Goal: Information Seeking & Learning: Learn about a topic

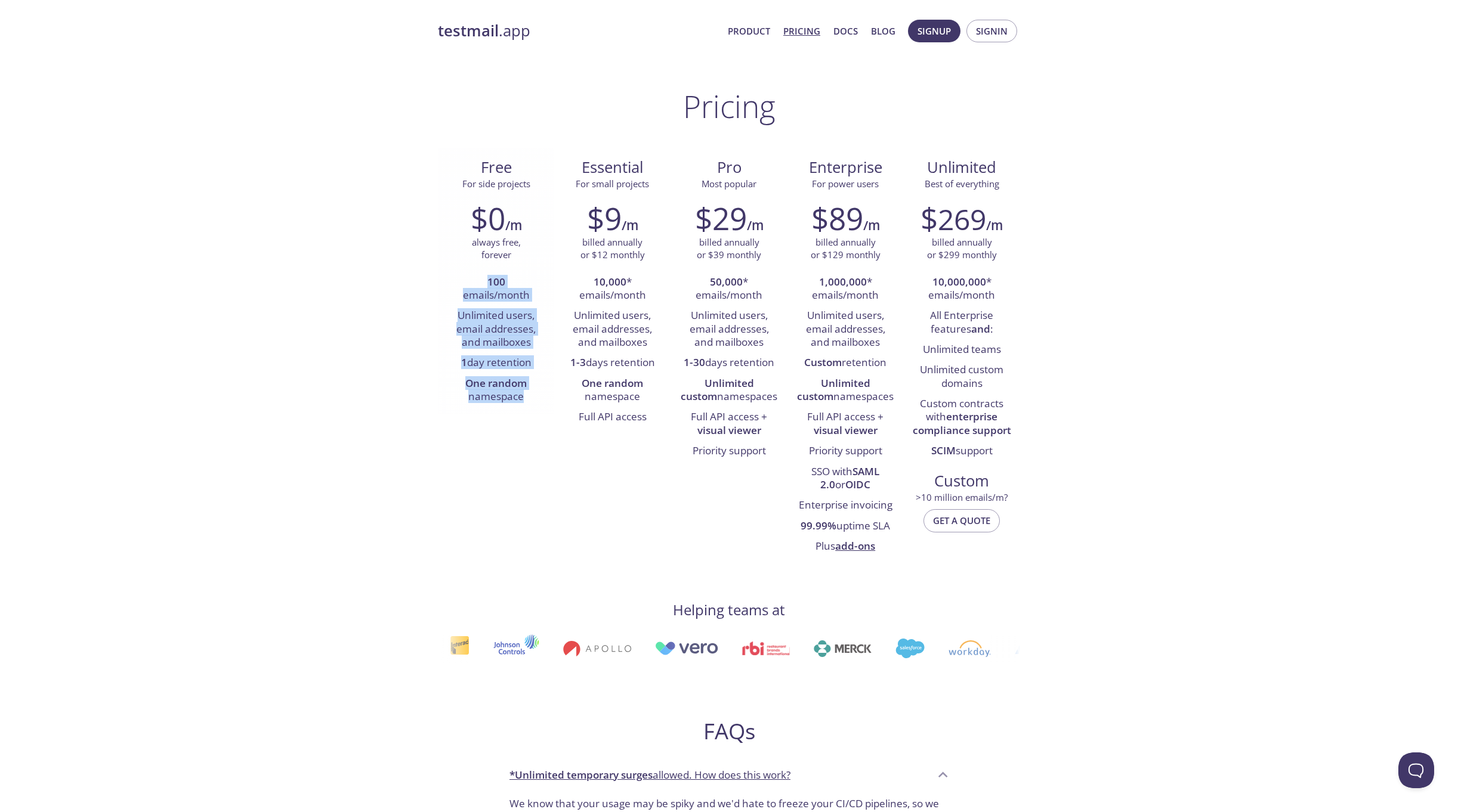
drag, startPoint x: 484, startPoint y: 280, endPoint x: 532, endPoint y: 402, distance: 131.1
click at [532, 402] on ul "100 emails/month Unlimited users, email addresses, and mailboxes 1 day retentio…" at bounding box center [496, 340] width 98 height 136
click at [532, 402] on li "One random namespace" at bounding box center [496, 390] width 98 height 34
click at [528, 399] on li "One random namespace" at bounding box center [496, 390] width 98 height 34
drag, startPoint x: 528, startPoint y: 399, endPoint x: 480, endPoint y: 335, distance: 80.0
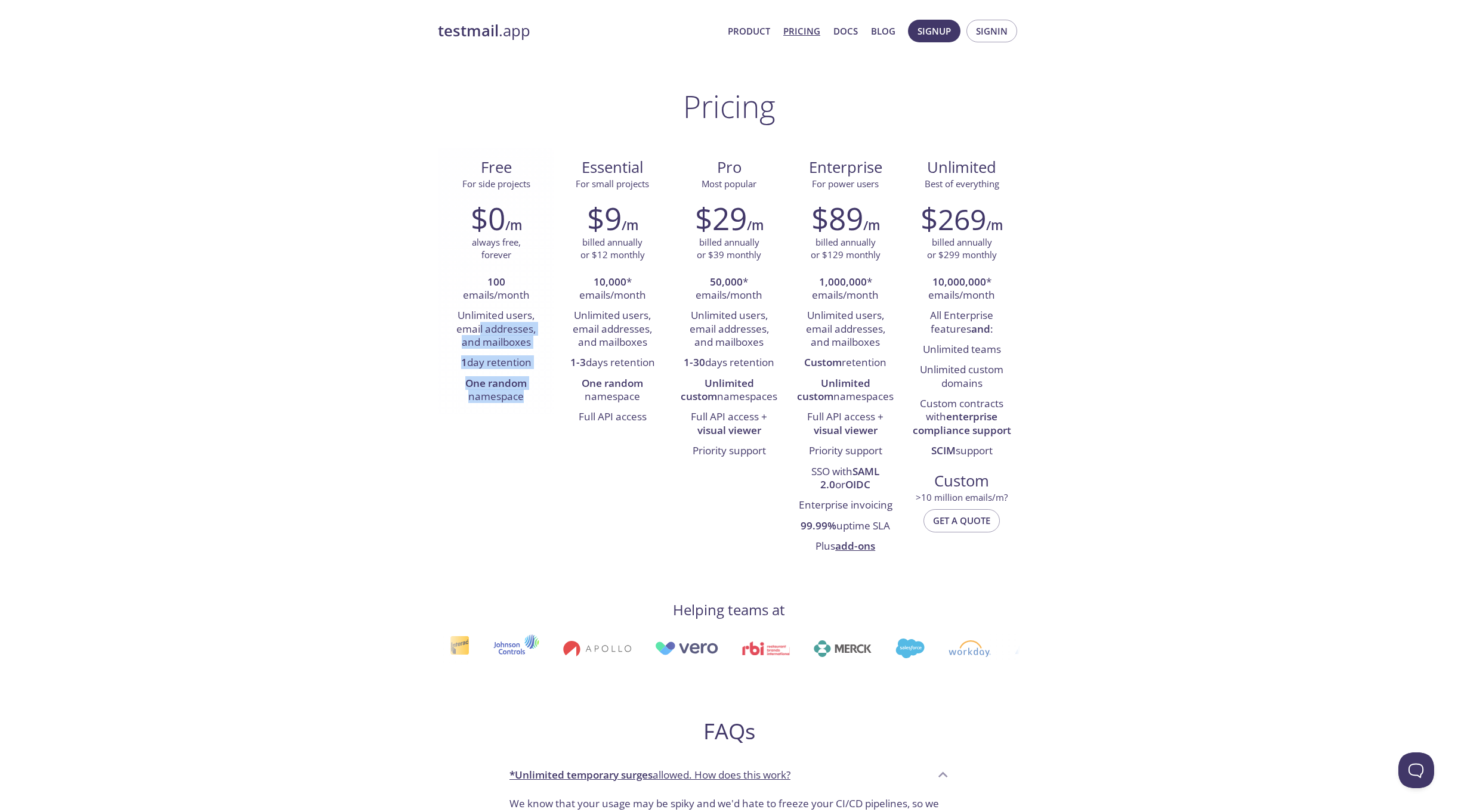
click at [480, 335] on ul "100 emails/month Unlimited users, email addresses, and mailboxes 1 day retentio…" at bounding box center [496, 340] width 98 height 136
click at [754, 30] on link "Product" at bounding box center [749, 31] width 42 height 15
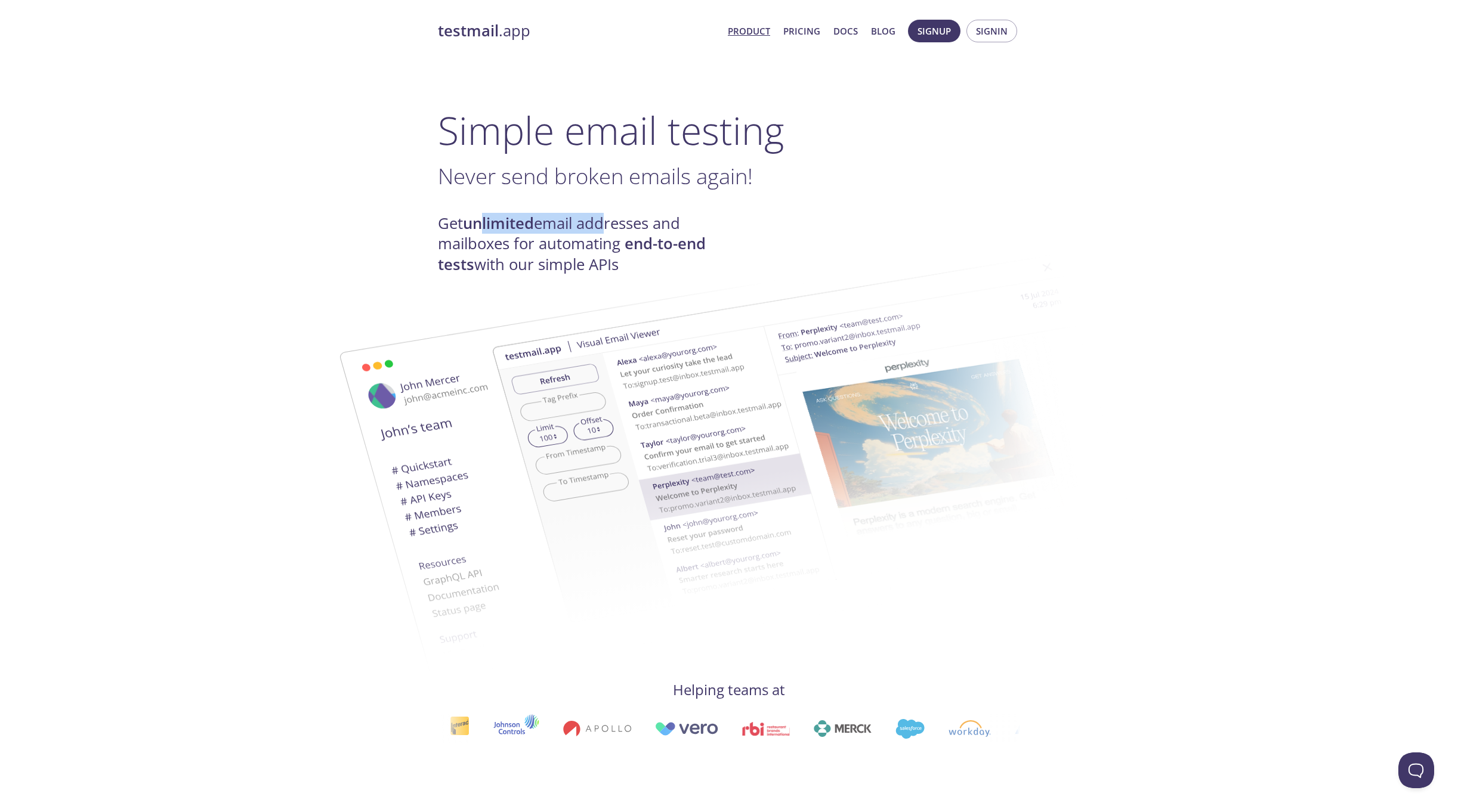
drag, startPoint x: 483, startPoint y: 223, endPoint x: 599, endPoint y: 230, distance: 116.2
click at [599, 230] on h4 "Get unlimited email addresses and mailboxes for automating end-to-end tests wit…" at bounding box center [583, 244] width 291 height 61
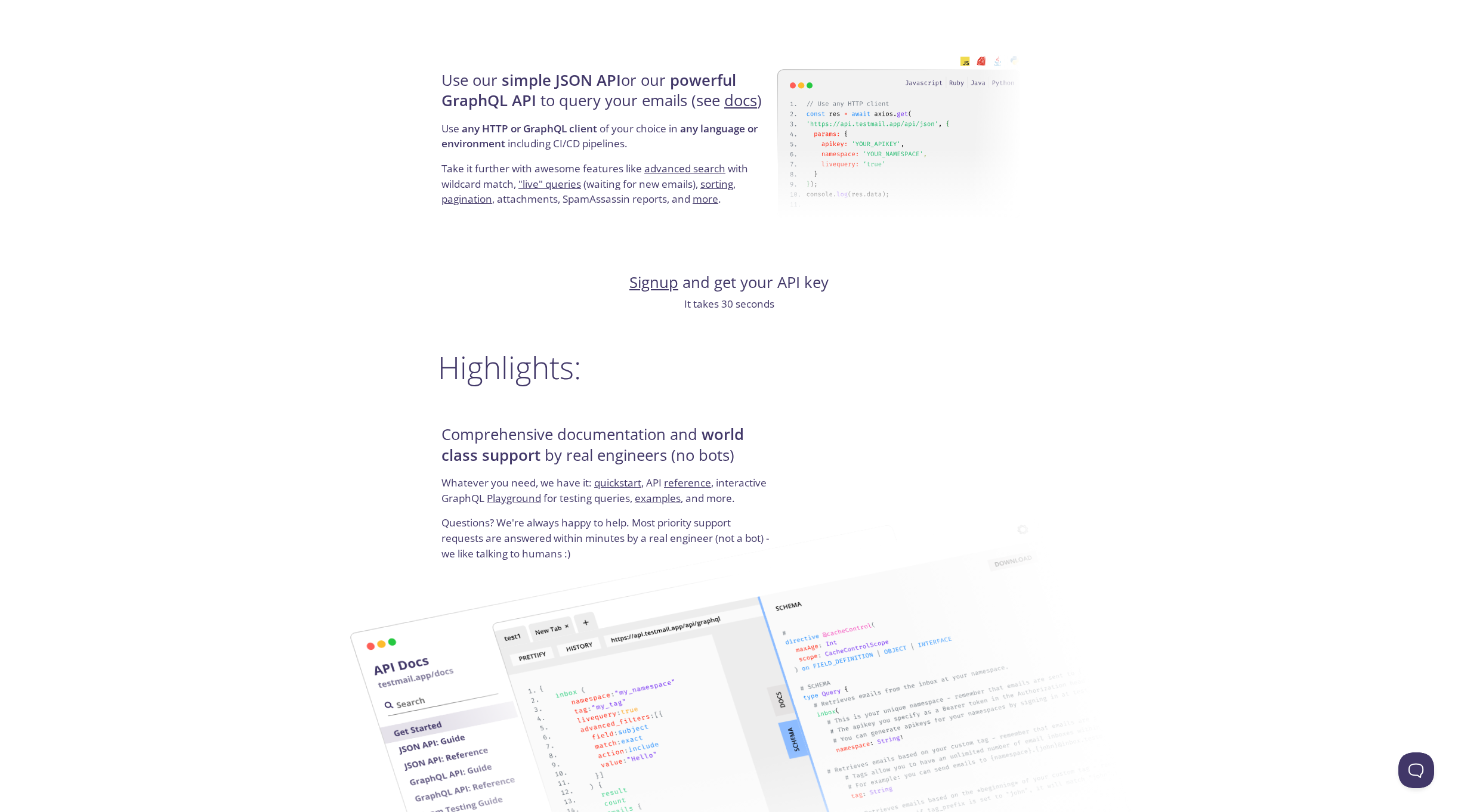
scroll to position [1371, 0]
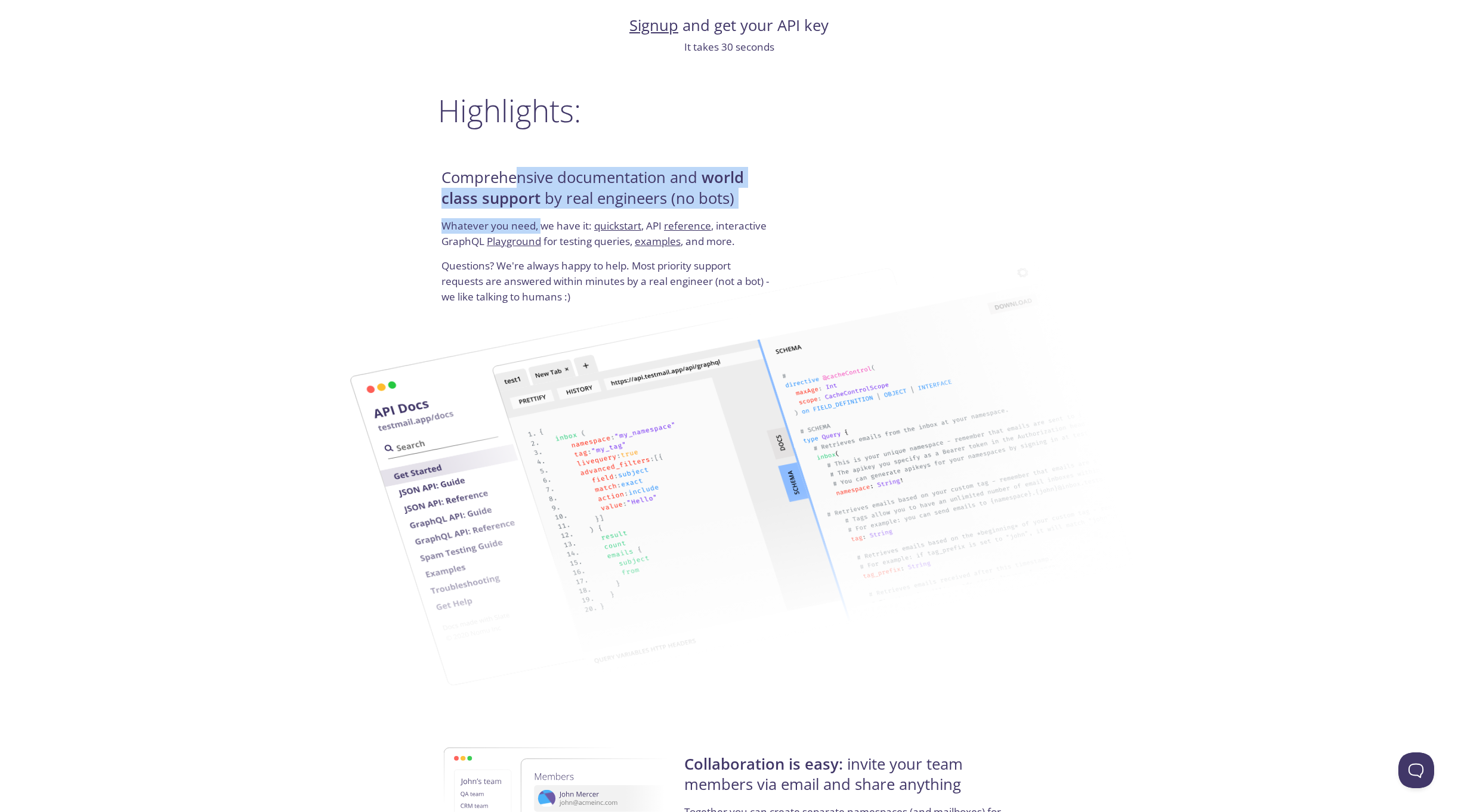
drag, startPoint x: 519, startPoint y: 175, endPoint x: 542, endPoint y: 228, distance: 57.8
click at [542, 228] on div "Comprehensive documentation and world class support by real engineers (no bots)…" at bounding box center [608, 236] width 340 height 144
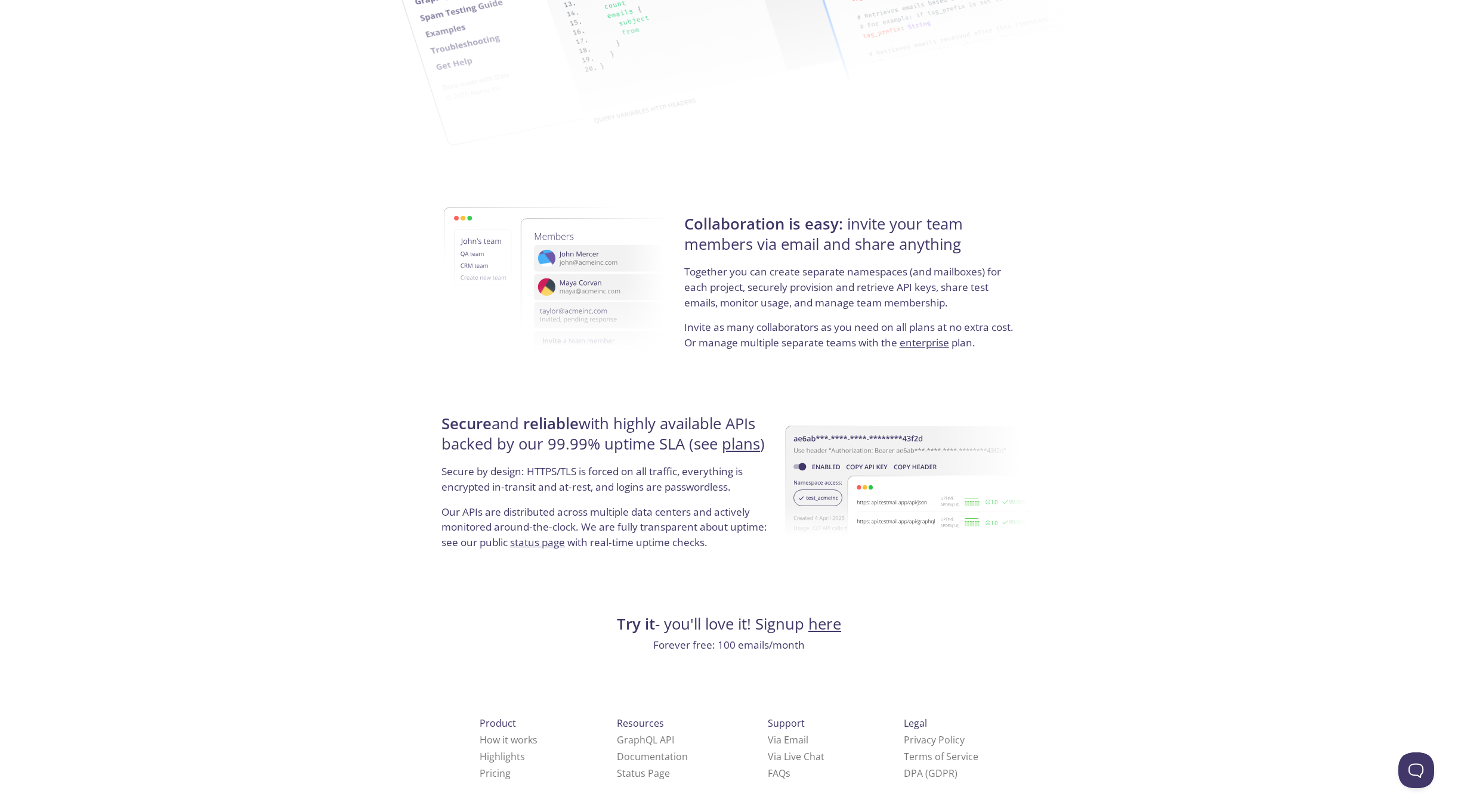
scroll to position [1915, 0]
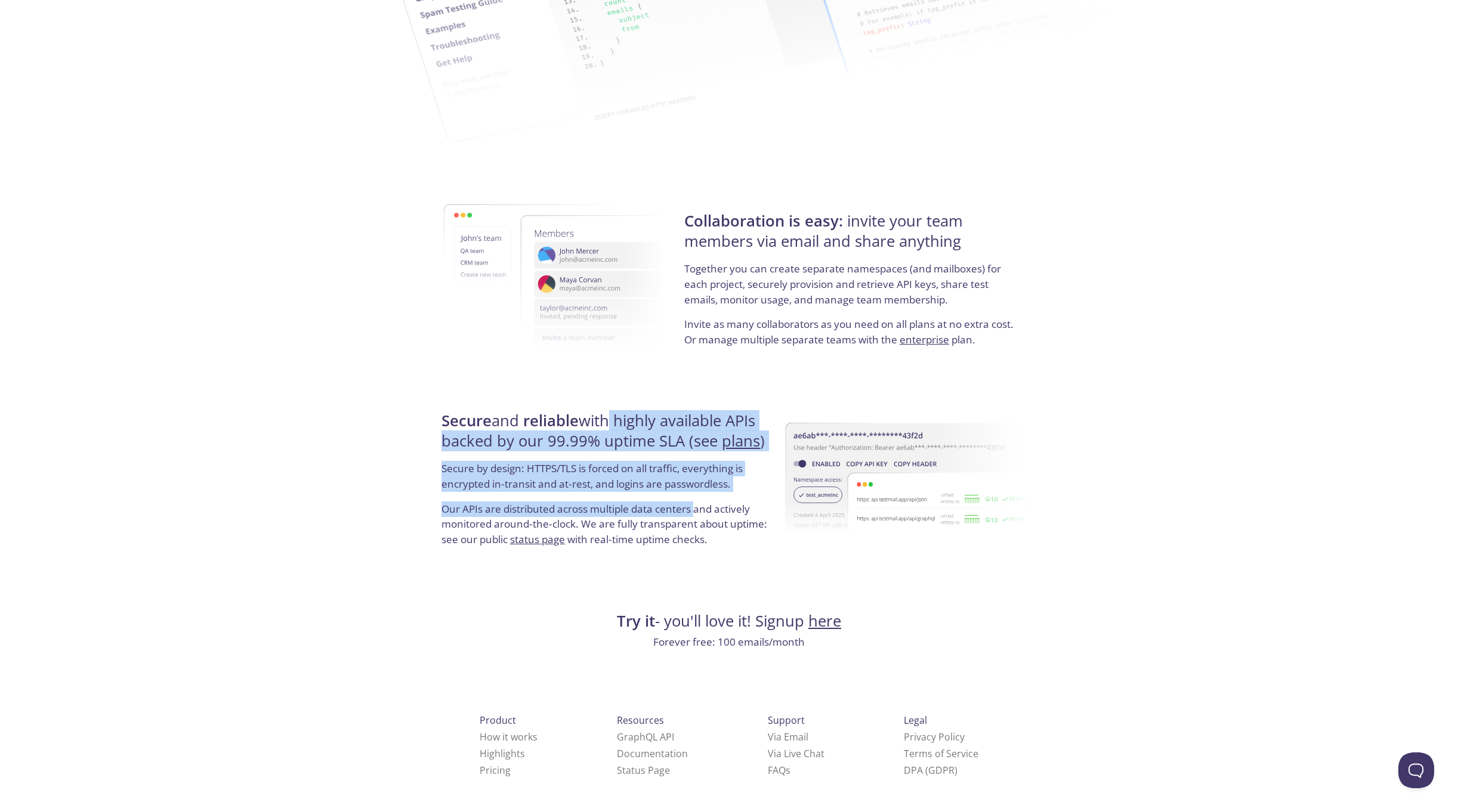
drag, startPoint x: 605, startPoint y: 423, endPoint x: 697, endPoint y: 510, distance: 126.6
click at [697, 510] on div "Secure and reliable with highly available APIs backed by our 99.99% uptime SLA …" at bounding box center [608, 484] width 340 height 179
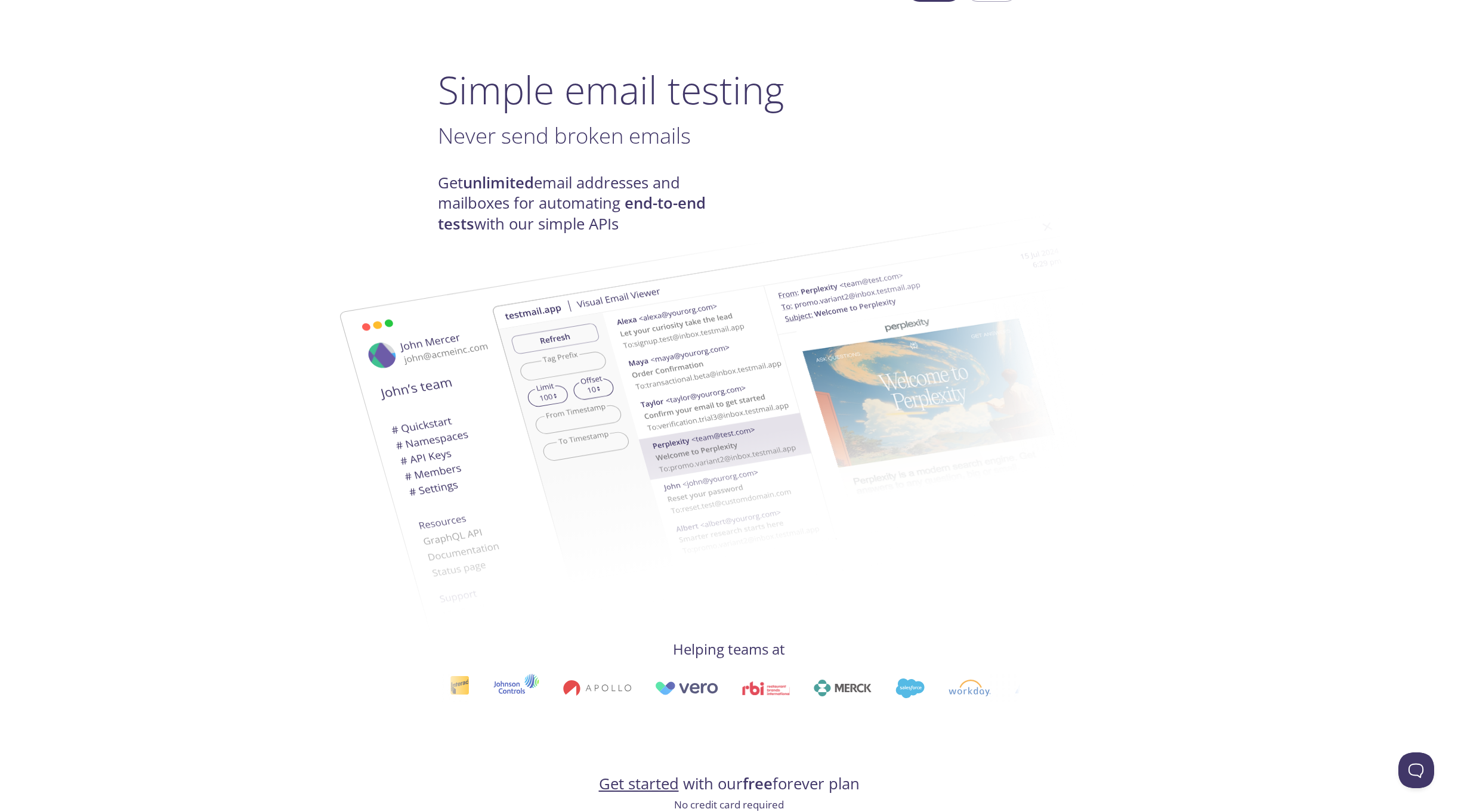
scroll to position [60, 0]
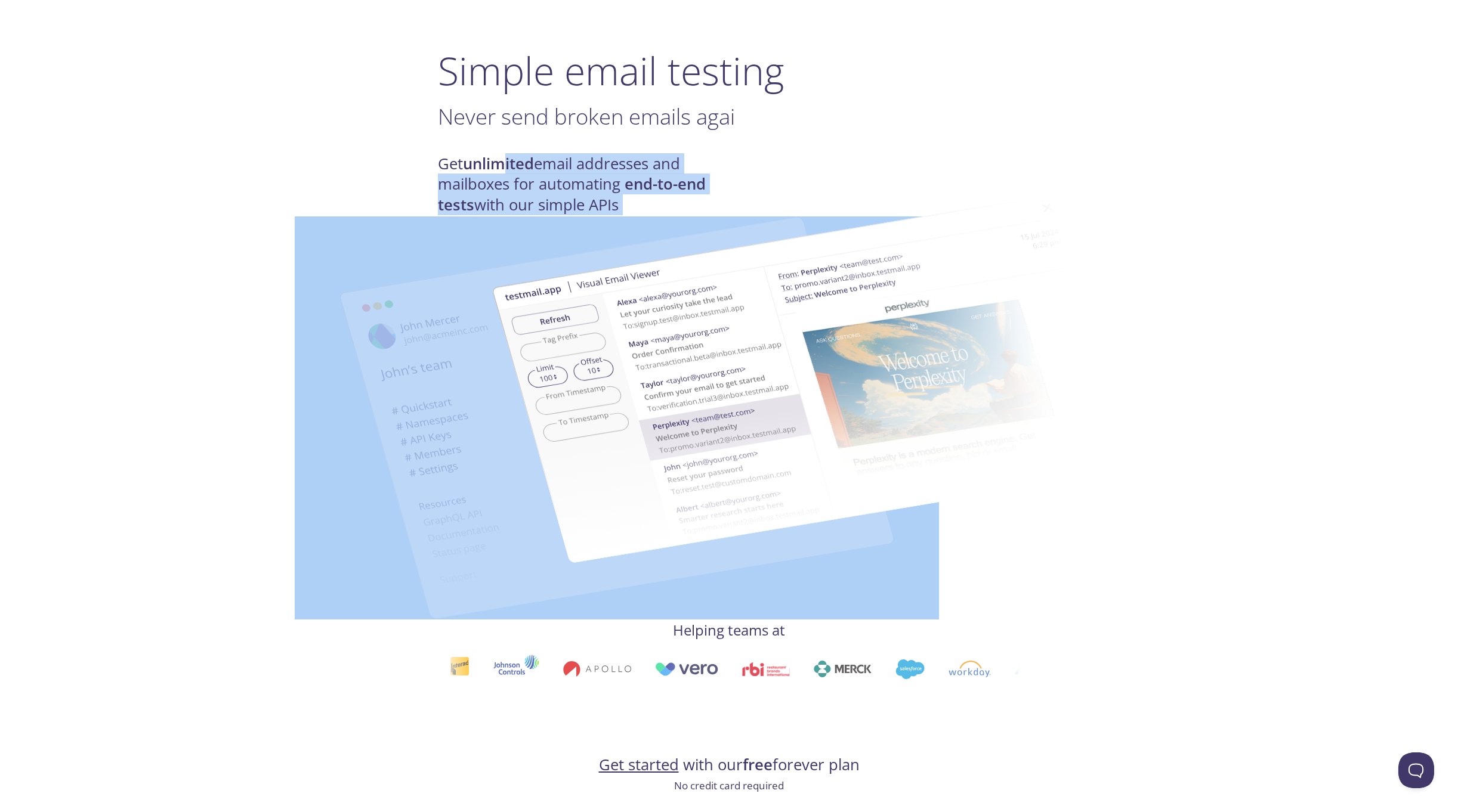
drag, startPoint x: 502, startPoint y: 165, endPoint x: 638, endPoint y: 202, distance: 140.9
drag, startPoint x: 638, startPoint y: 202, endPoint x: 610, endPoint y: 161, distance: 49.6
click at [610, 161] on h4 "Get unlimited email addresses and mailboxes for automating end-to-end tests wit…" at bounding box center [583, 184] width 291 height 61
click at [566, 162] on h4 "Get unlimited email addresses and mailboxes for automating end-to-end tests wit…" at bounding box center [583, 184] width 291 height 61
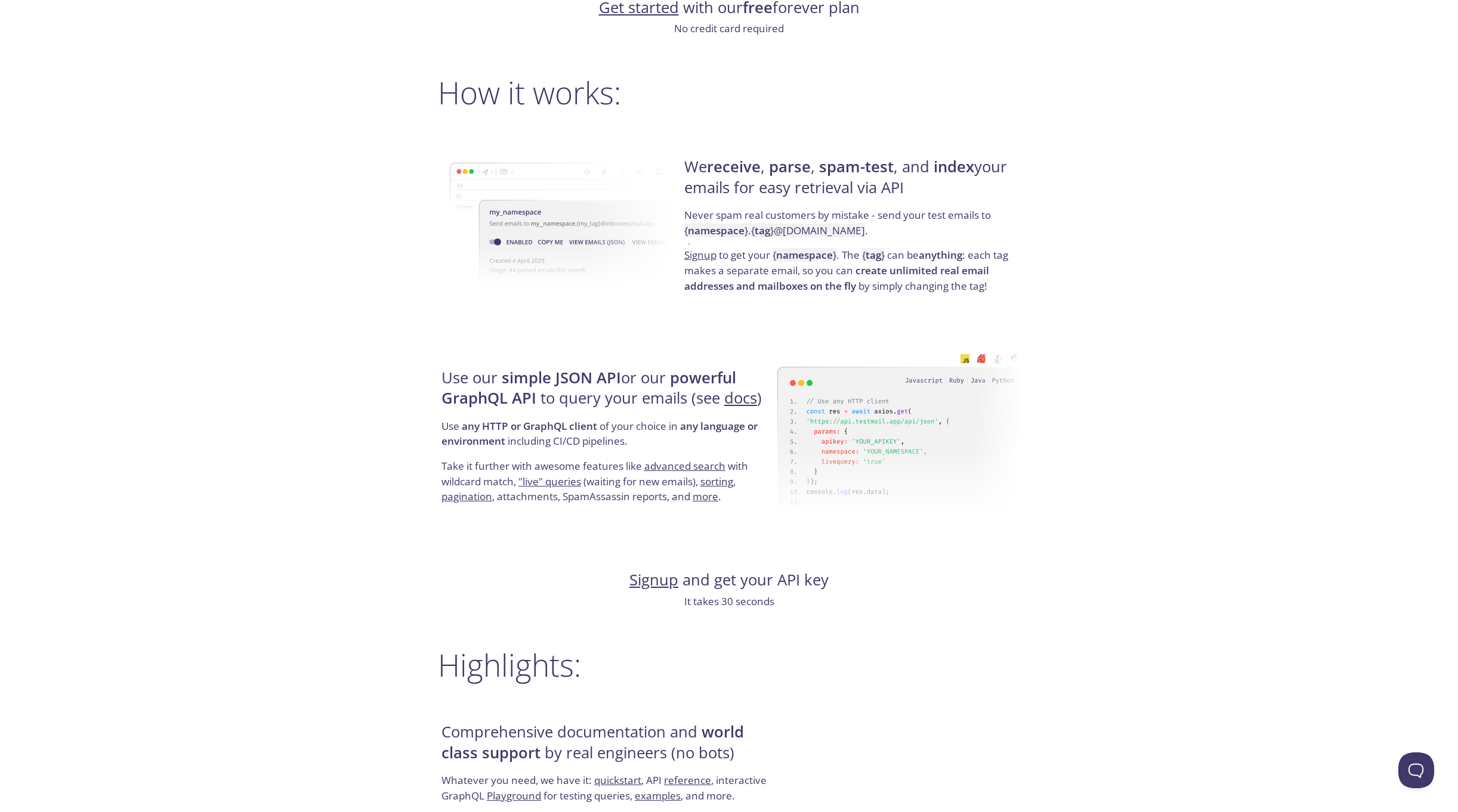
scroll to position [835, 0]
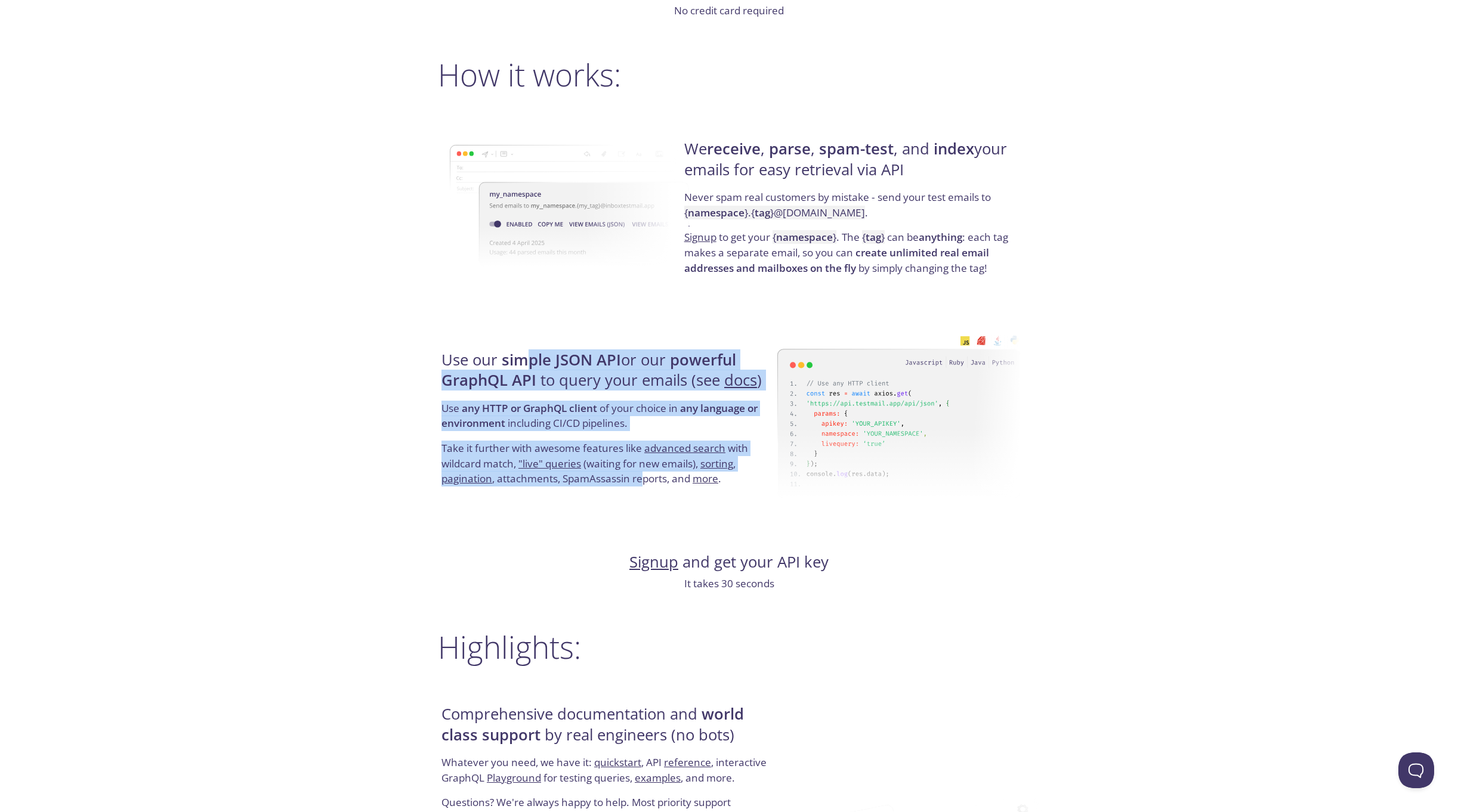
drag, startPoint x: 521, startPoint y: 357, endPoint x: 640, endPoint y: 475, distance: 167.6
click at [640, 475] on div "Use our simple JSON API or our powerful GraphQL API to query your emails (see d…" at bounding box center [608, 419] width 340 height 192
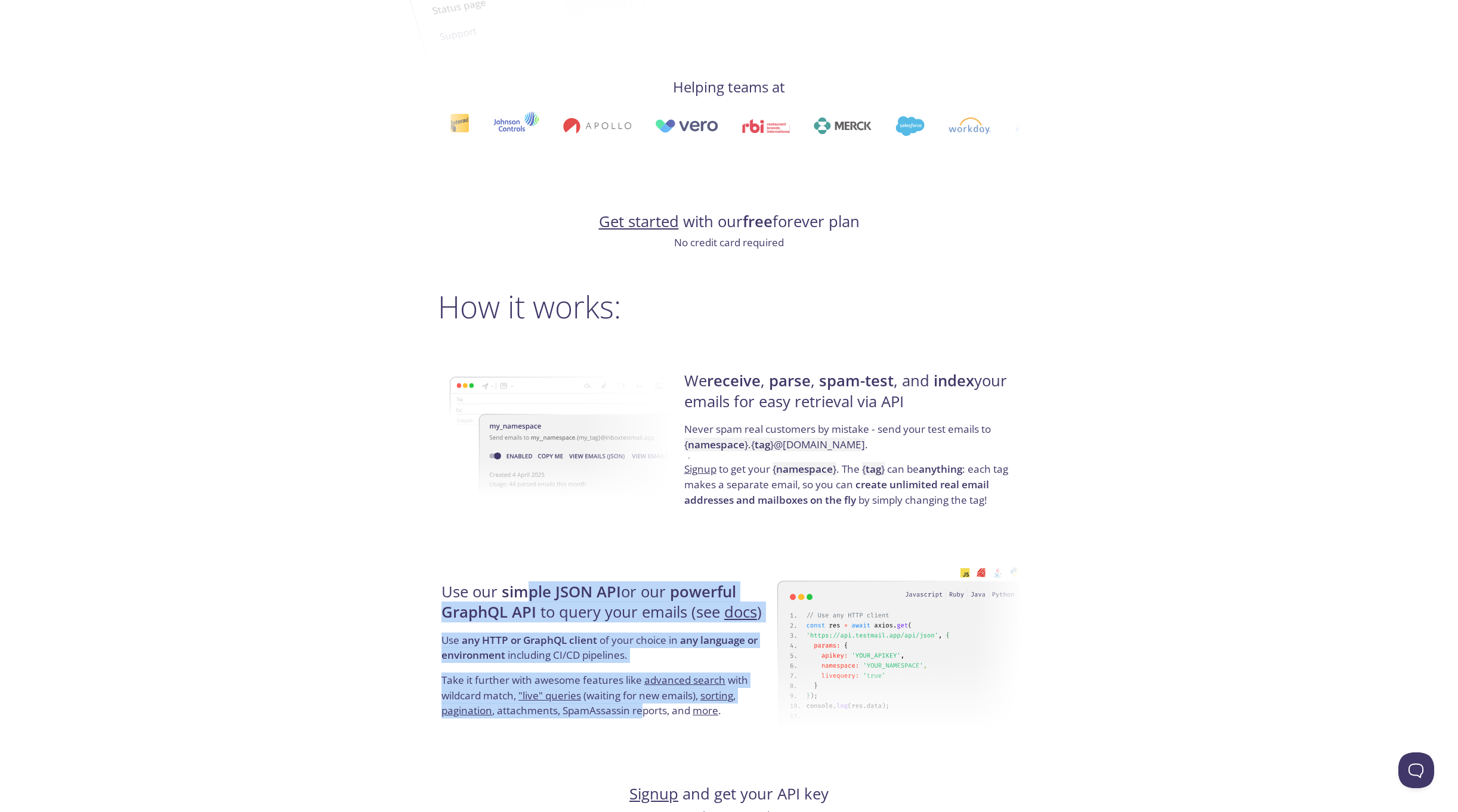
scroll to position [543, 0]
